Goal: Task Accomplishment & Management: Use online tool/utility

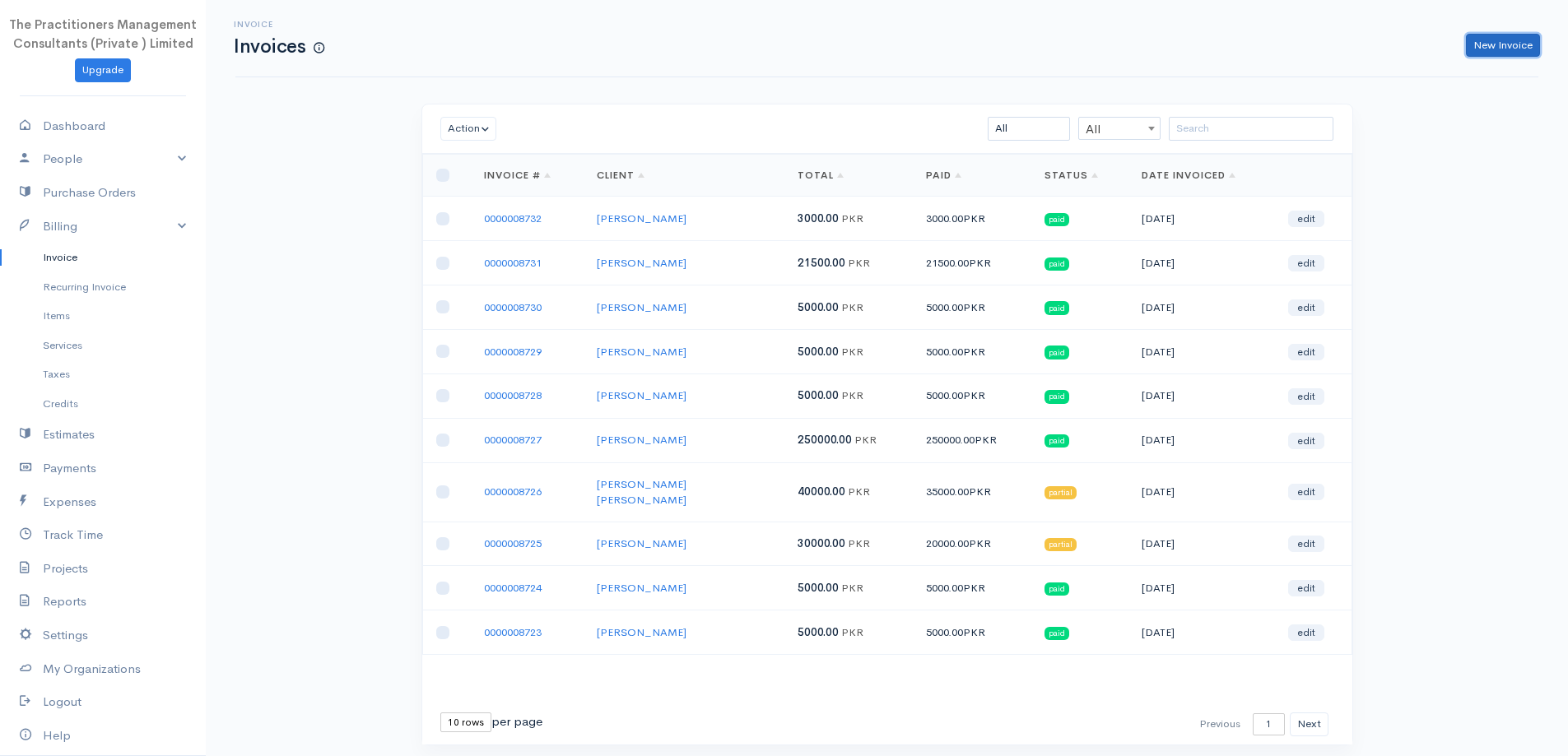
click at [1516, 50] on link "New Invoice" at bounding box center [1503, 45] width 74 height 24
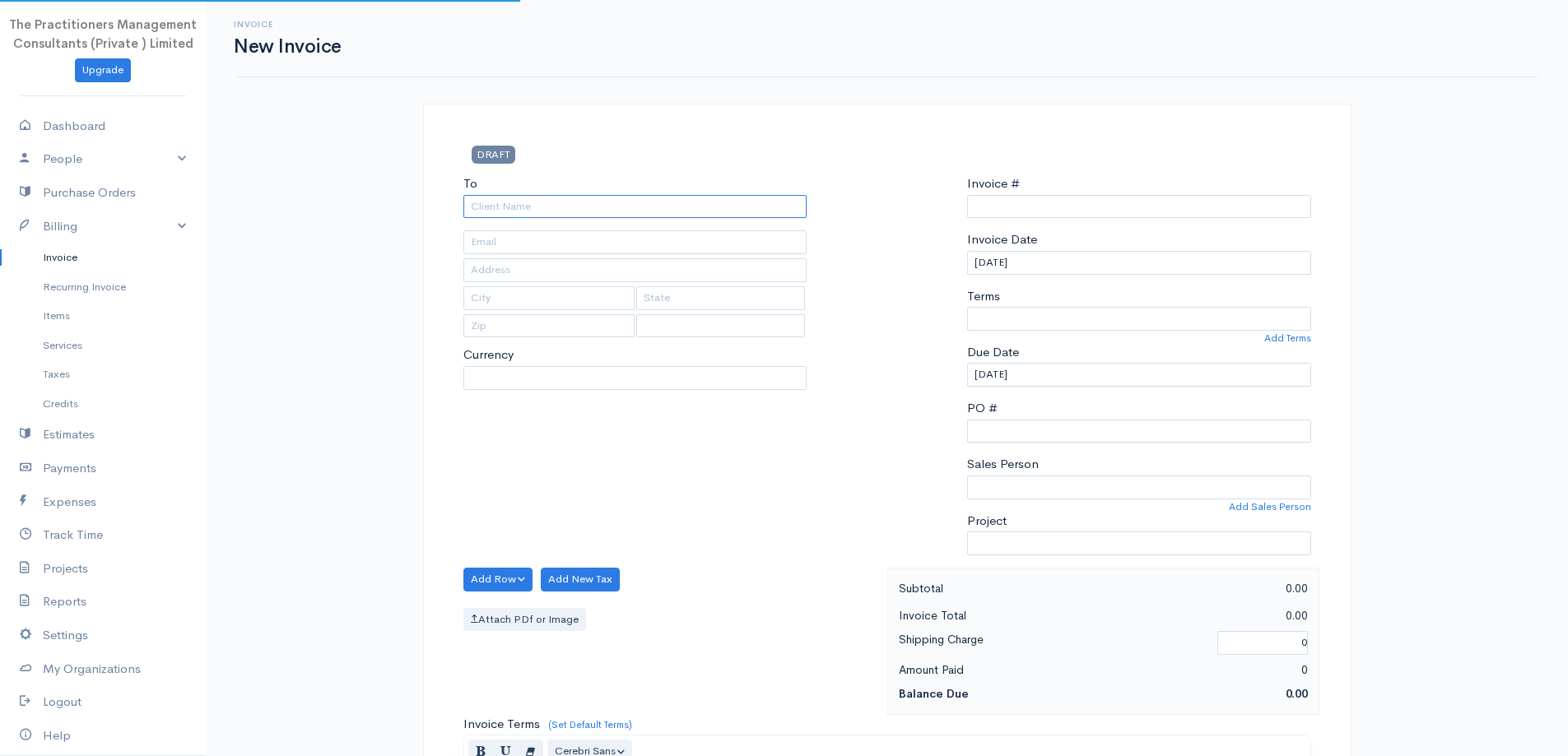
type input "0000008733"
select select "[GEOGRAPHIC_DATA]"
select select "PKR"
click at [786, 205] on input "To" at bounding box center [636, 206] width 344 height 24
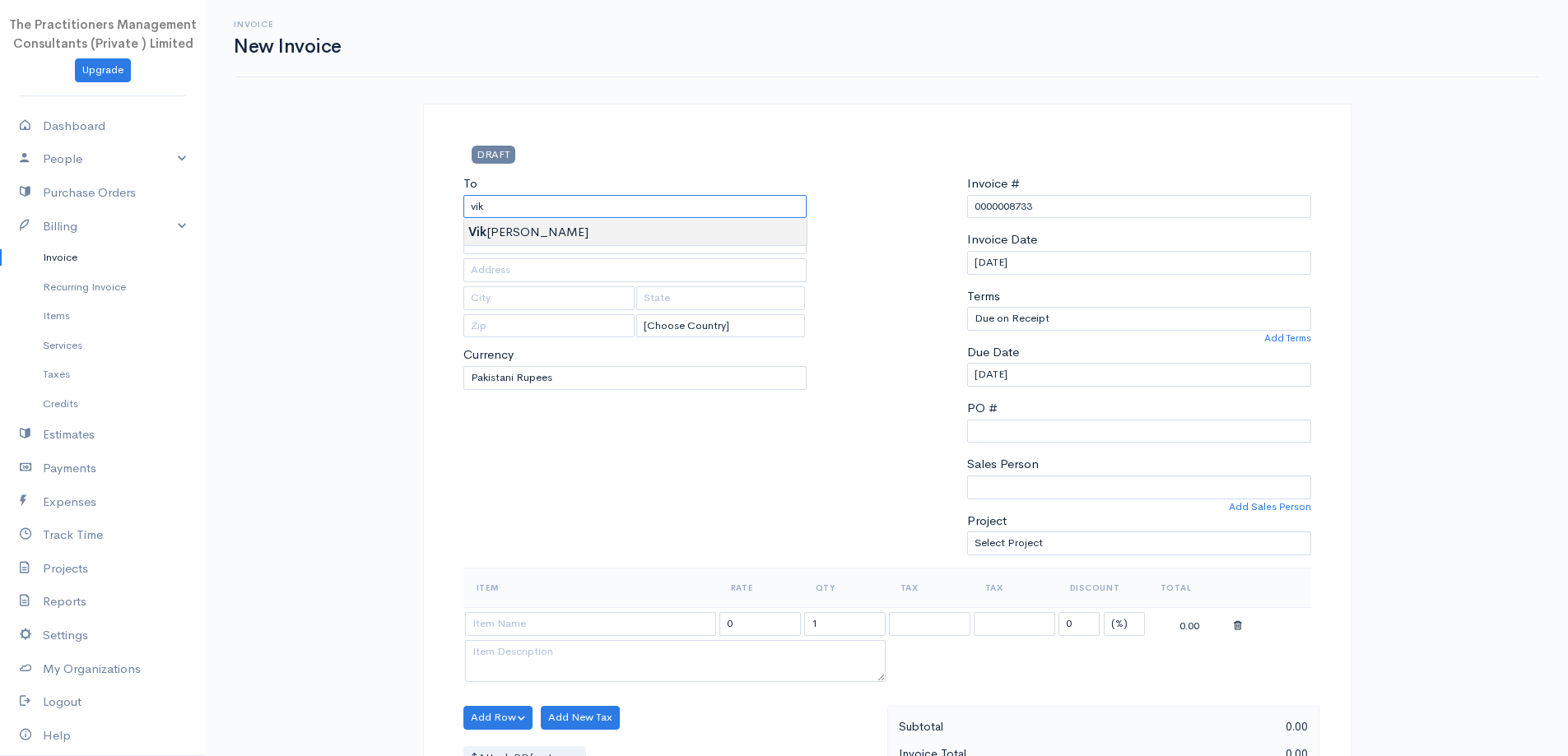
type input "[PERSON_NAME]"
click at [755, 225] on body "The Practitioners Management Consultants (Private ) Limited Upgrade Dashboard P…" at bounding box center [784, 722] width 1568 height 1444
type input "[PHONE_NUMBER]"
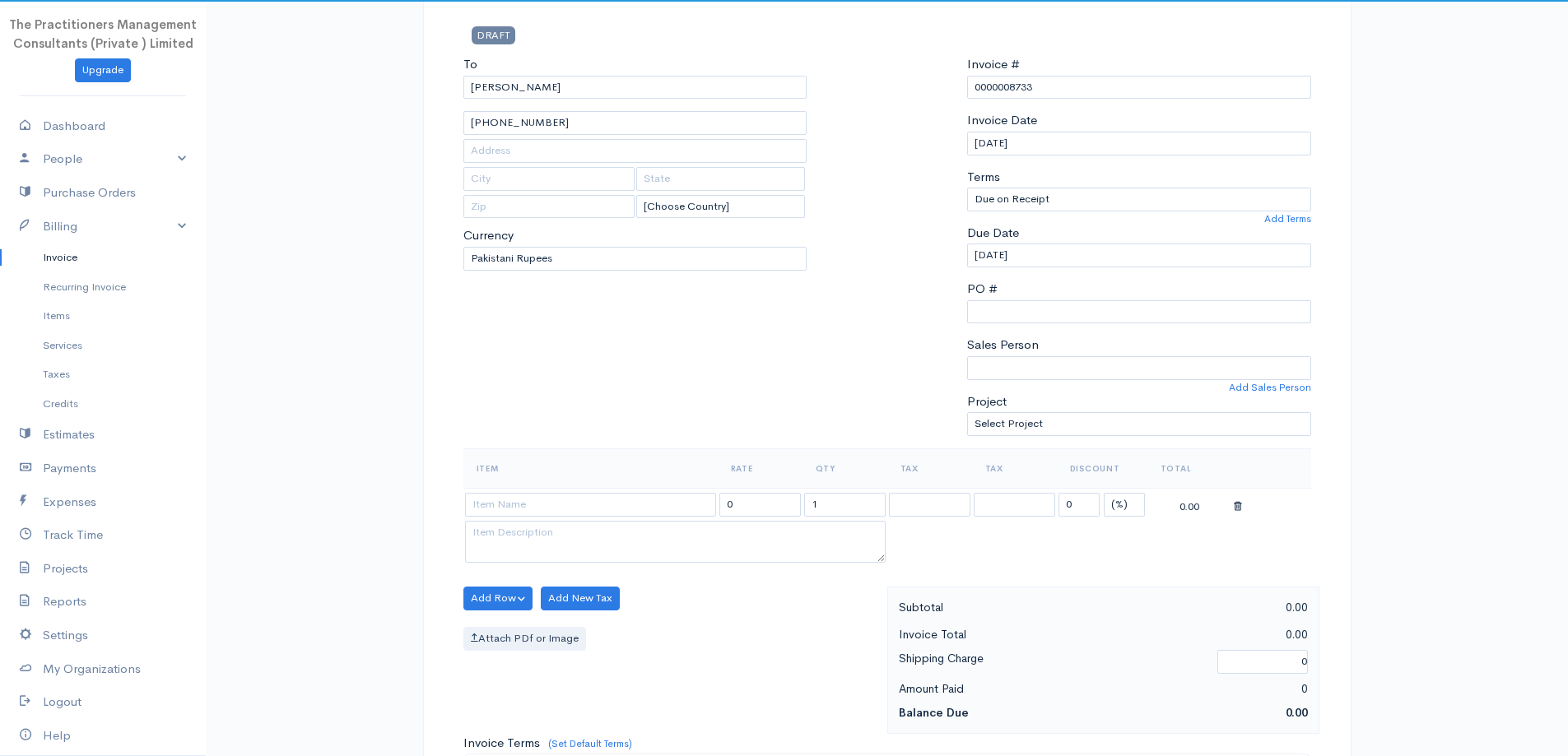
scroll to position [330, 0]
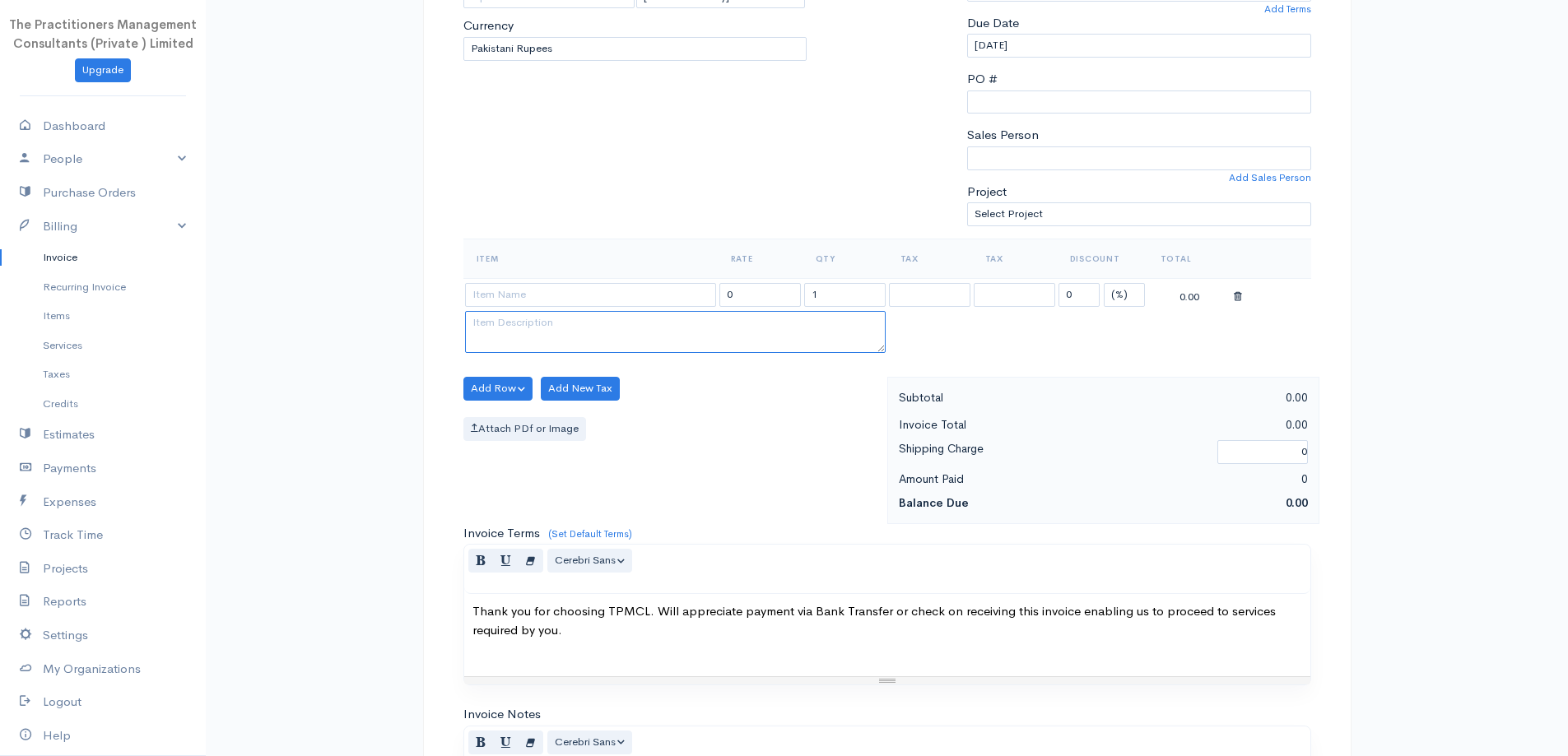
click at [610, 311] on textarea at bounding box center [675, 332] width 420 height 43
click at [610, 302] on input at bounding box center [590, 295] width 251 height 24
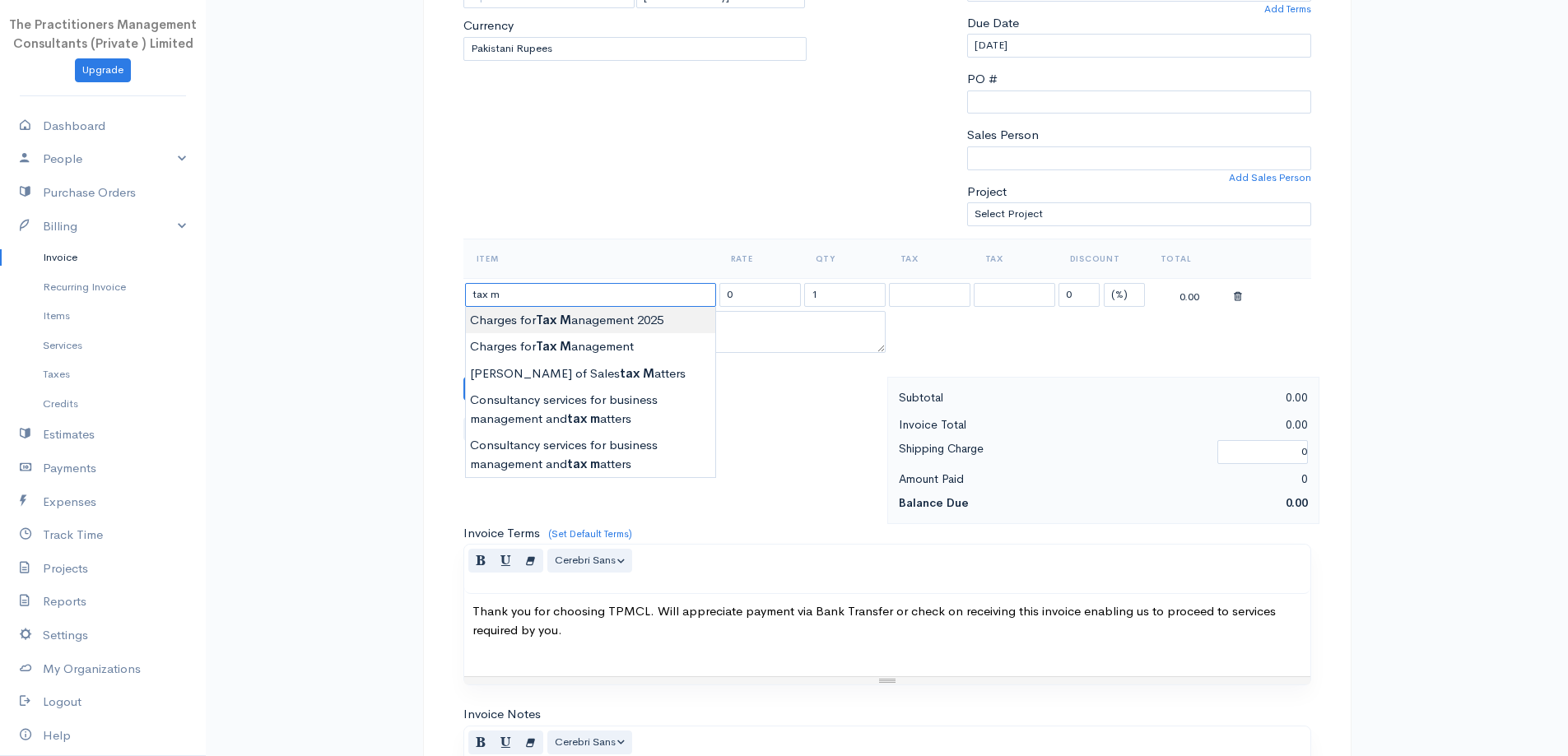
type input "Charges for Tax Management 2025"
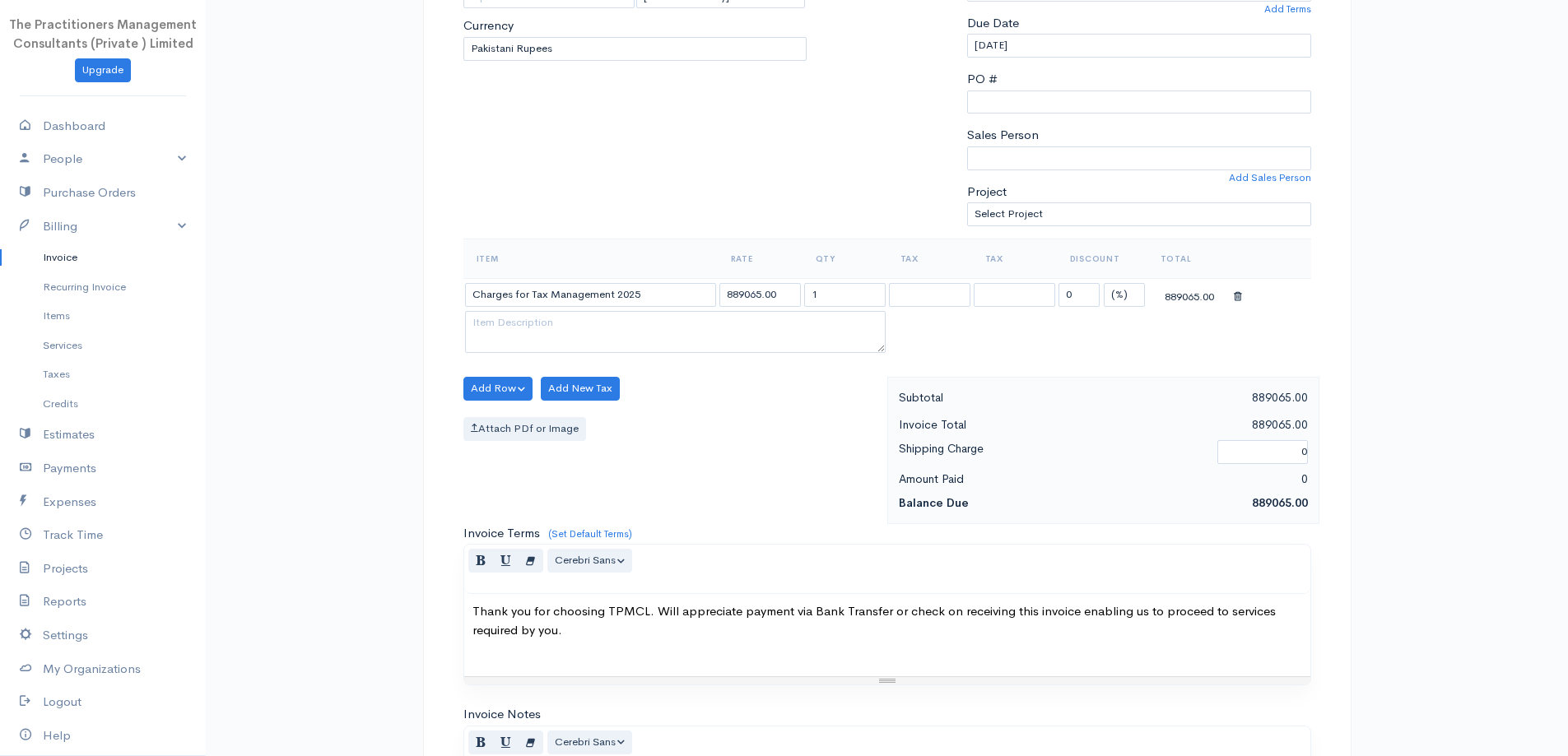
click at [610, 320] on body "The Practitioners Management Consultants (Private ) Limited Upgrade Dashboard P…" at bounding box center [784, 392] width 1568 height 1444
click at [758, 297] on input "889065.00" at bounding box center [760, 295] width 81 height 24
type input "200000.00"
click at [899, 473] on div "Amount Paid" at bounding box center [997, 479] width 213 height 21
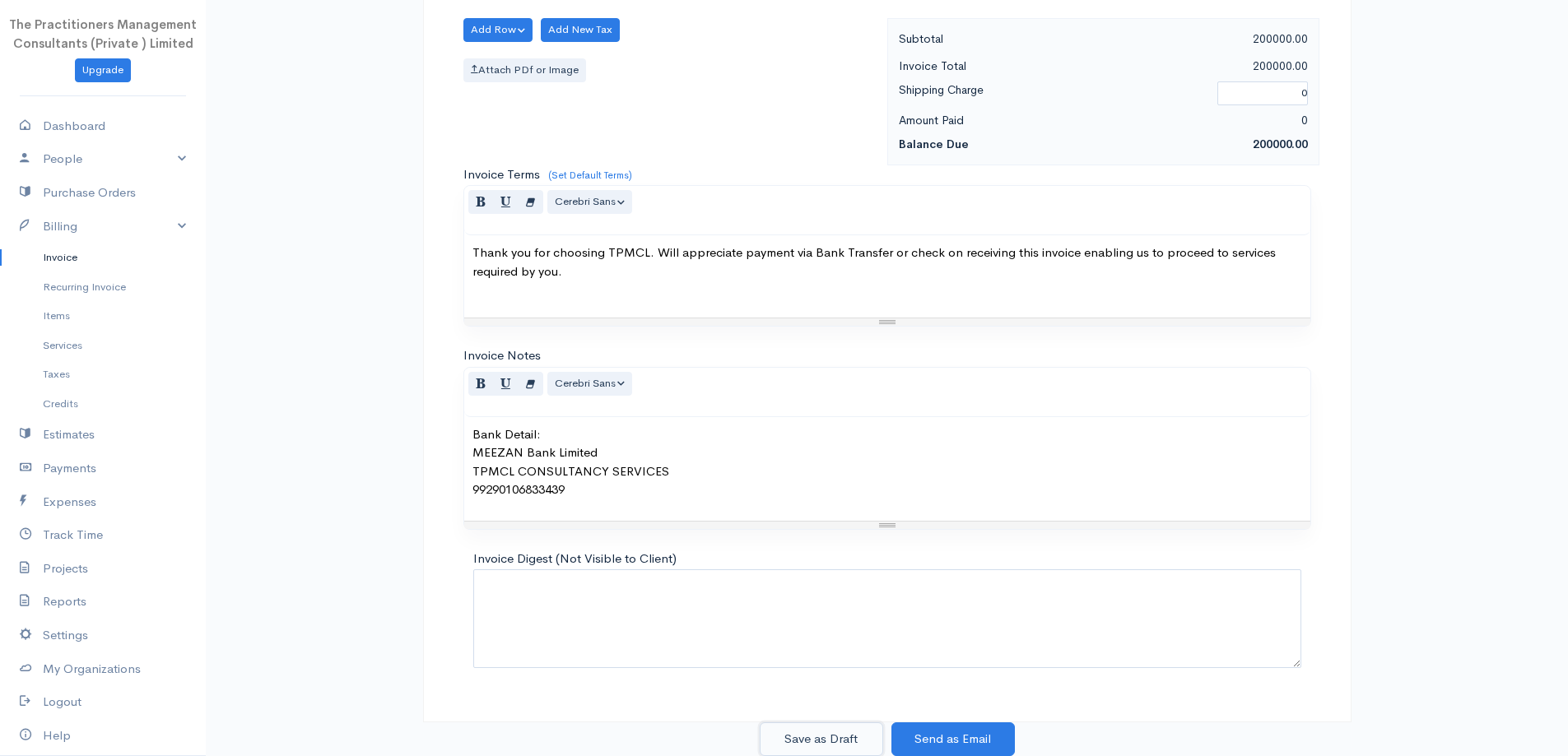
click at [800, 729] on button "Save as Draft" at bounding box center [821, 739] width 123 height 33
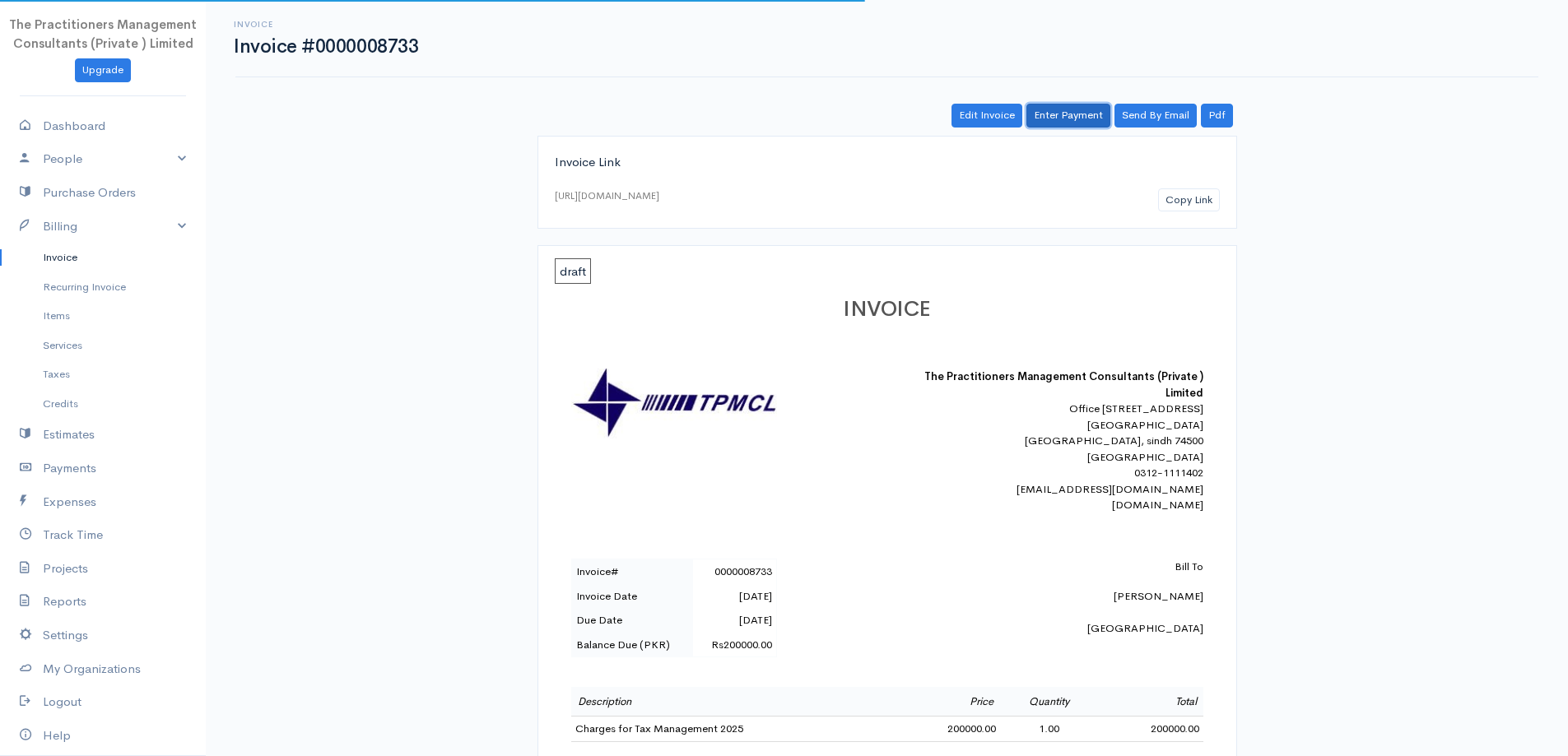
click at [1058, 120] on link "Enter Payment" at bounding box center [1068, 116] width 84 height 24
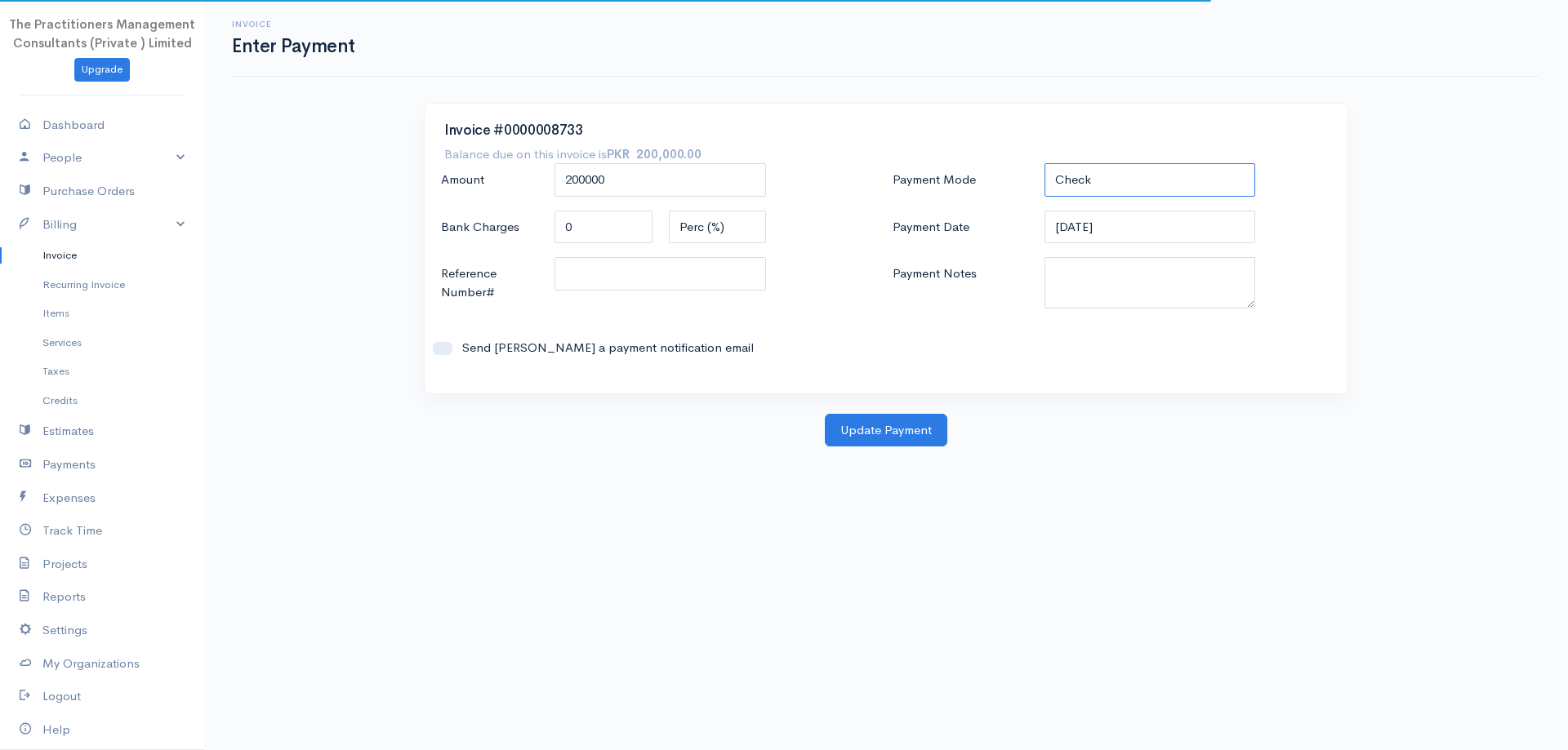
drag, startPoint x: 1078, startPoint y: 179, endPoint x: 1088, endPoint y: 193, distance: 17.2
click at [1078, 180] on select "Check Bank Transfer Credit Cash Debit ACH VISA MASTERCARD AMEX DISCOVER DINERS …" at bounding box center [1150, 180] width 211 height 33
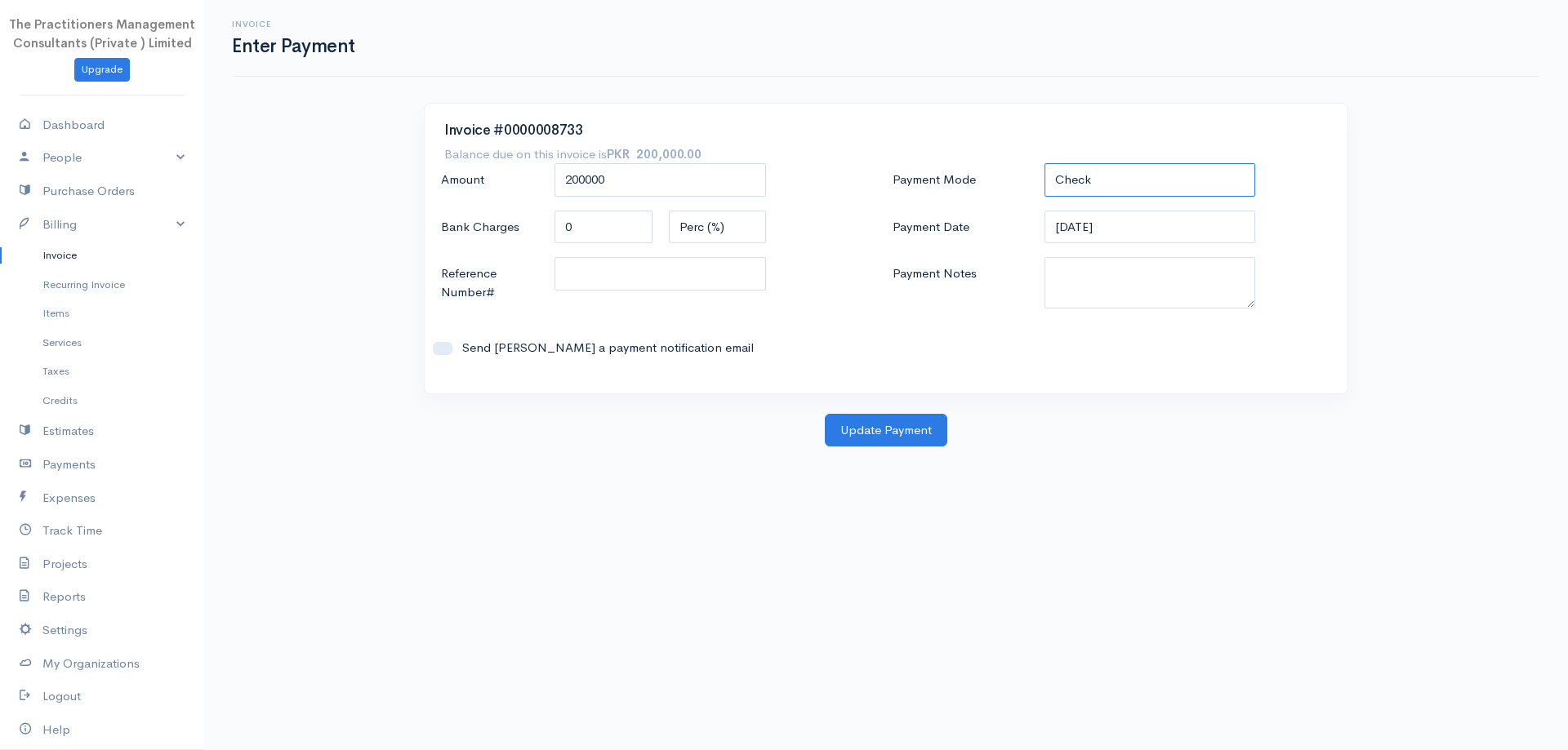
select select "Bank Transfer"
click at [1045, 163] on select "Check Bank Transfer Credit Cash Debit ACH VISA MASTERCARD AMEX DISCOVER DINERS …" at bounding box center [1150, 180] width 211 height 33
click at [1121, 293] on textarea "Payment Notes" at bounding box center [1150, 282] width 211 height 51
type textarea "5847"
click at [598, 274] on input "Reference Number#" at bounding box center [660, 273] width 211 height 33
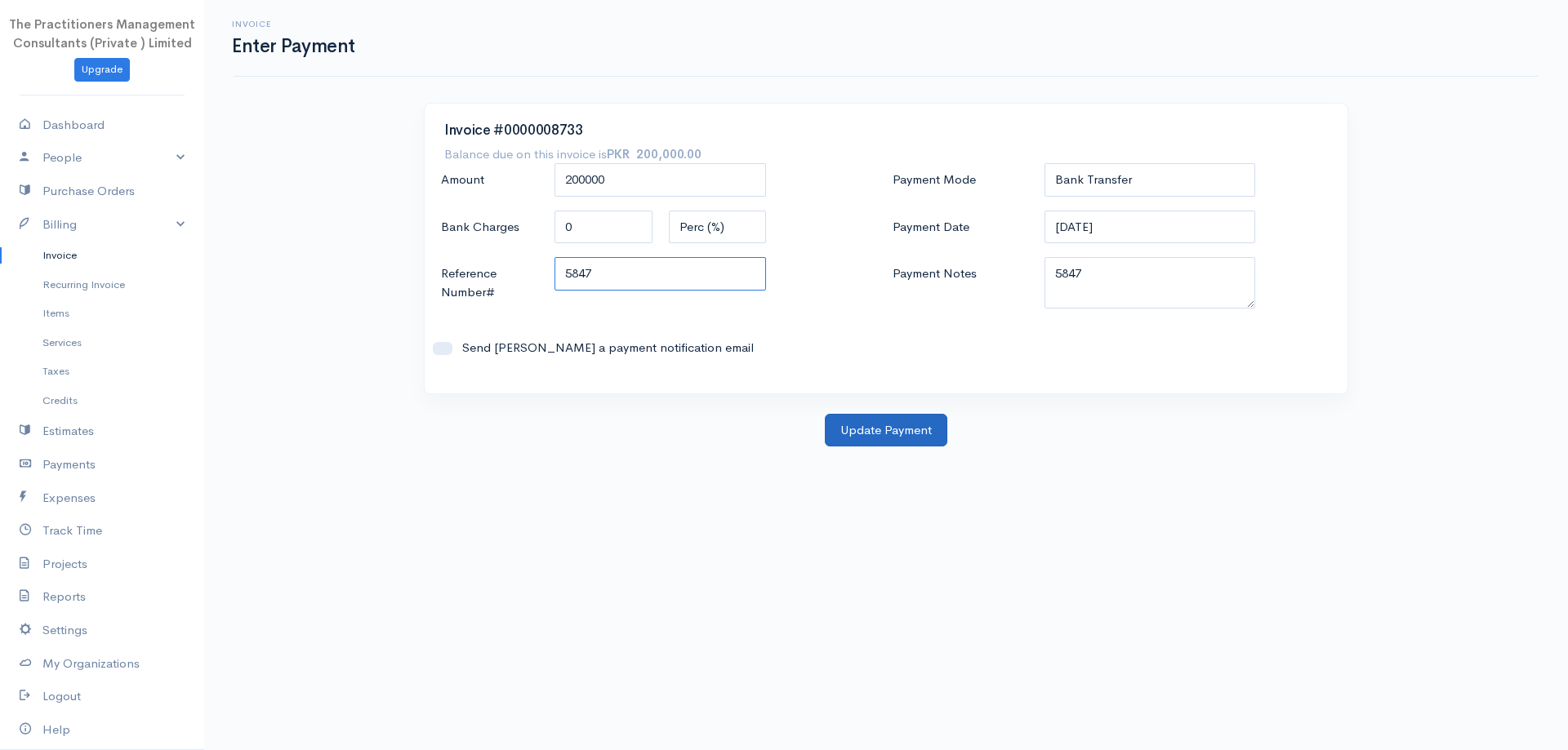
type input "5847"
click at [855, 437] on button "Update Payment" at bounding box center [886, 430] width 122 height 33
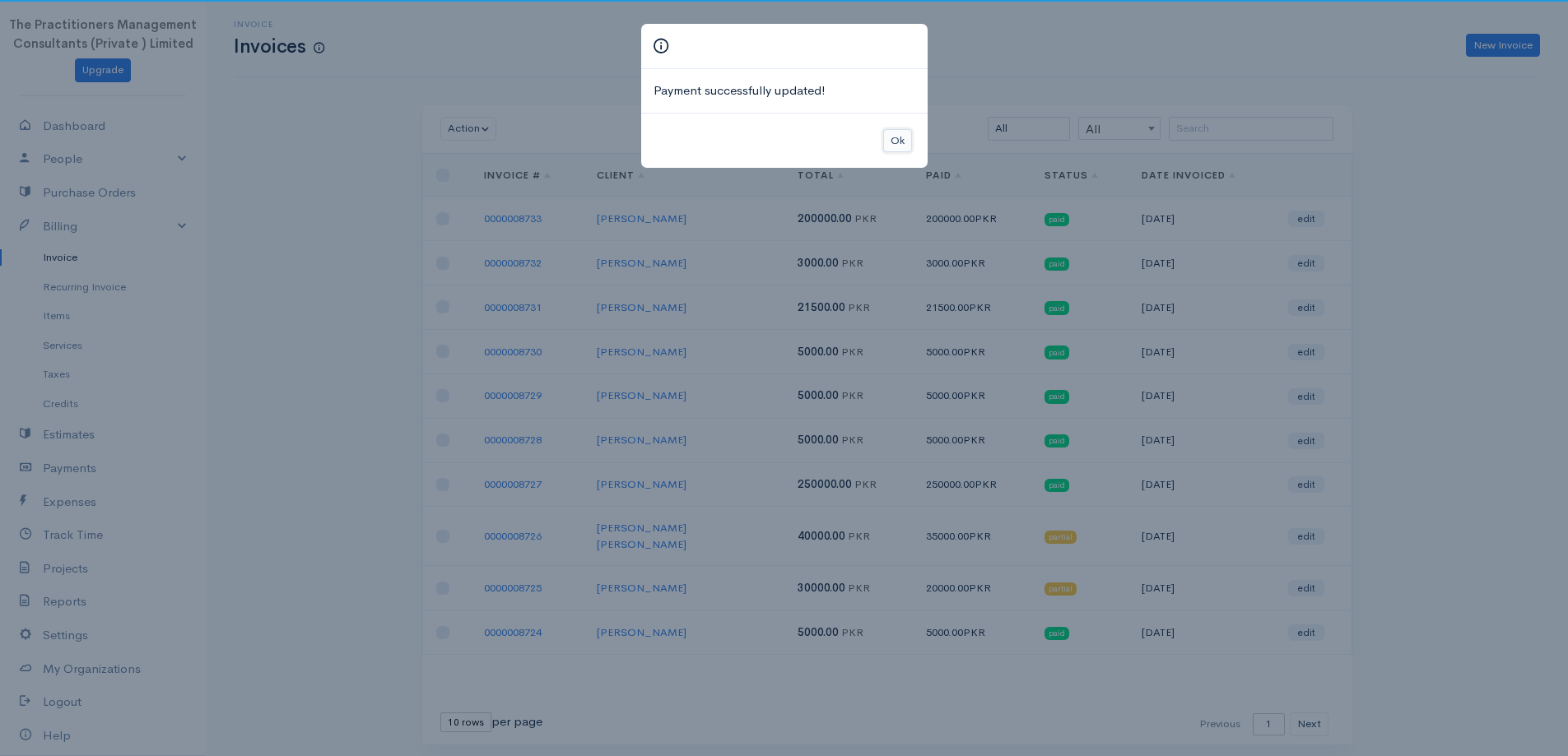
click at [898, 145] on button "Ok" at bounding box center [897, 141] width 29 height 24
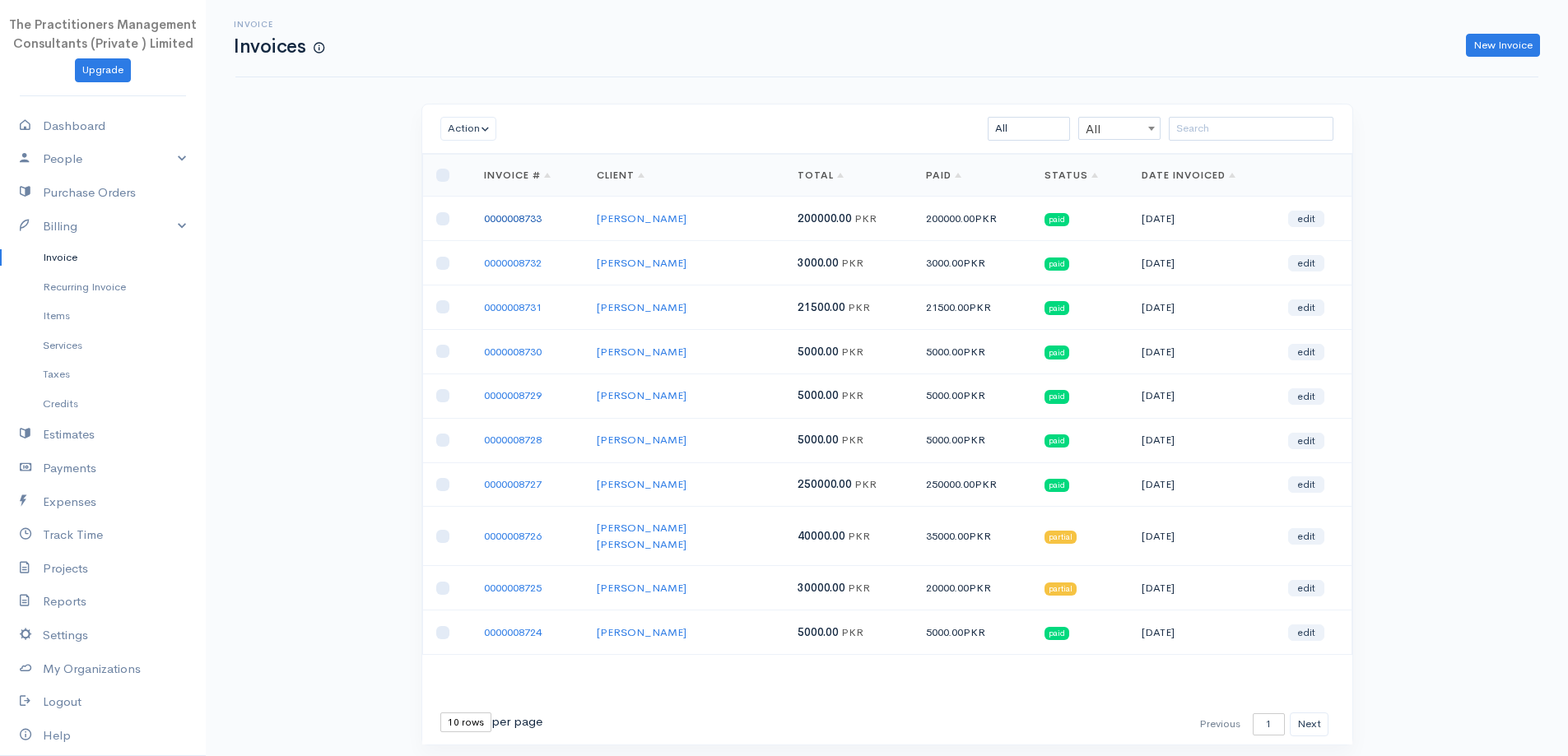
click at [531, 212] on link "0000008733" at bounding box center [512, 218] width 58 height 14
